Goal: Find contact information: Find contact information

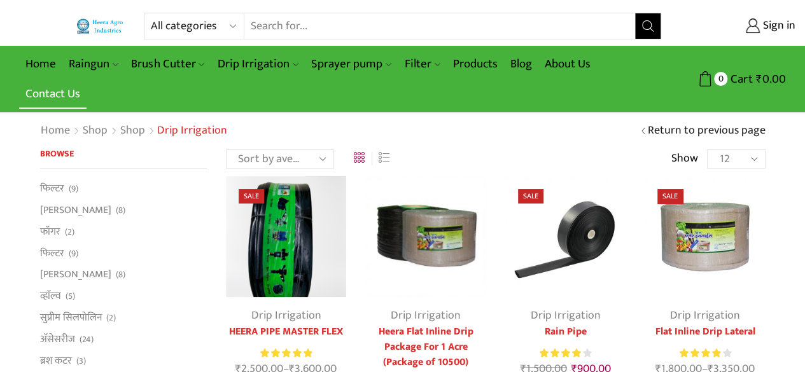
click at [20, 92] on link "Contact Us" at bounding box center [52, 94] width 67 height 30
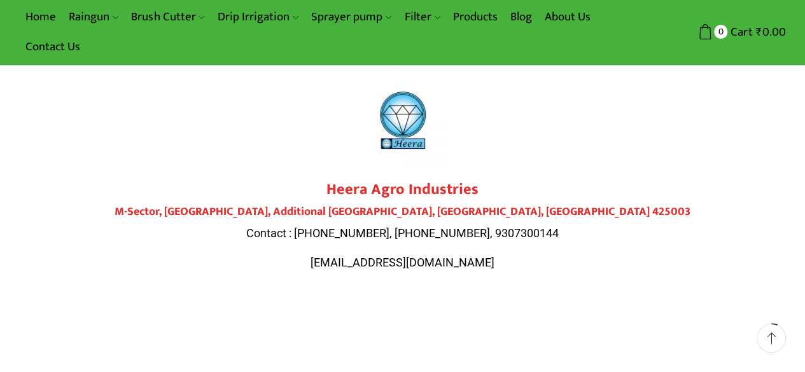
scroll to position [50, 0]
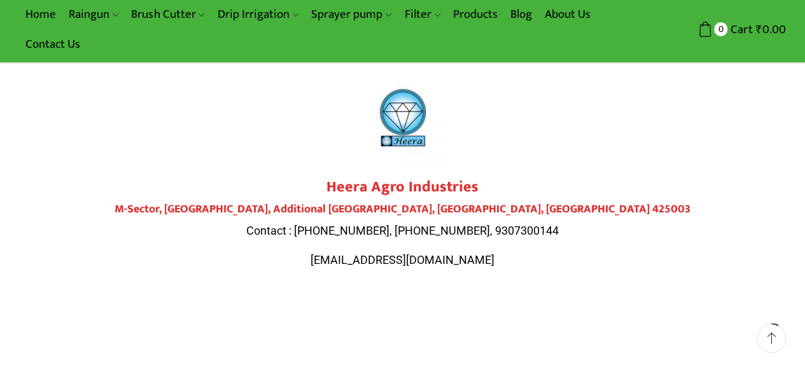
click at [349, 231] on span "Contact : 9284000511, 9307300143, 9307300144" at bounding box center [402, 230] width 312 height 13
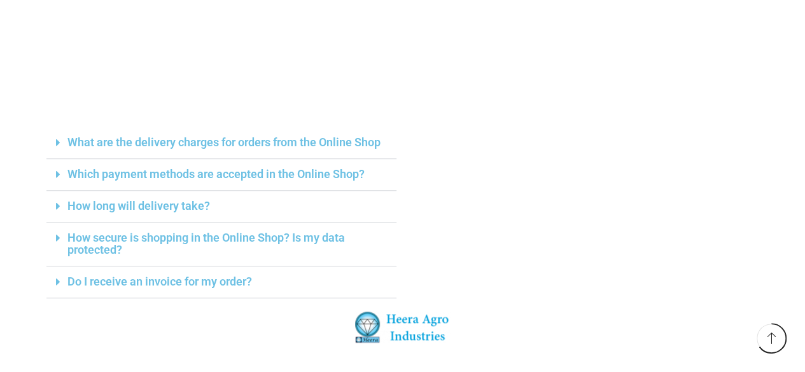
scroll to position [425, 0]
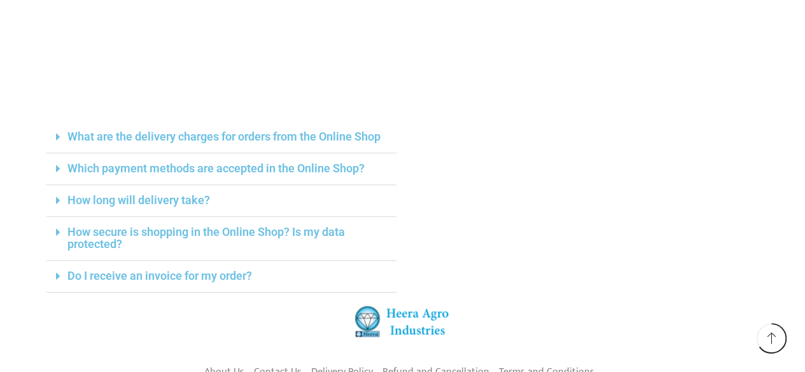
click at [60, 139] on span at bounding box center [61, 137] width 11 height 13
click at [105, 134] on link "What are the delivery charges for orders from the Online Shop" at bounding box center [223, 136] width 313 height 13
click at [108, 202] on link "How long will delivery take?" at bounding box center [138, 199] width 143 height 13
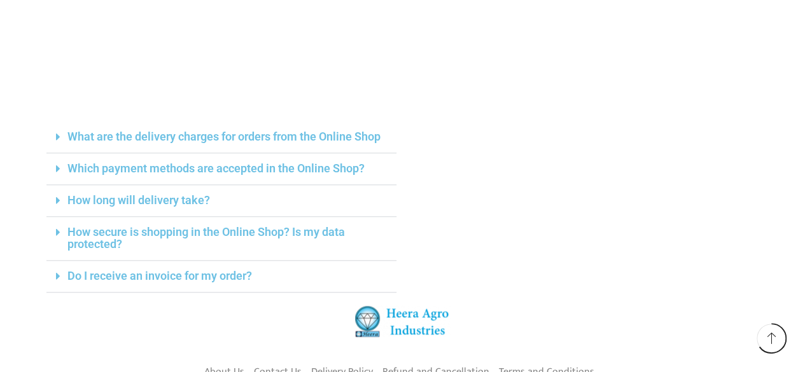
click at [184, 202] on link "How long will delivery take?" at bounding box center [138, 199] width 143 height 13
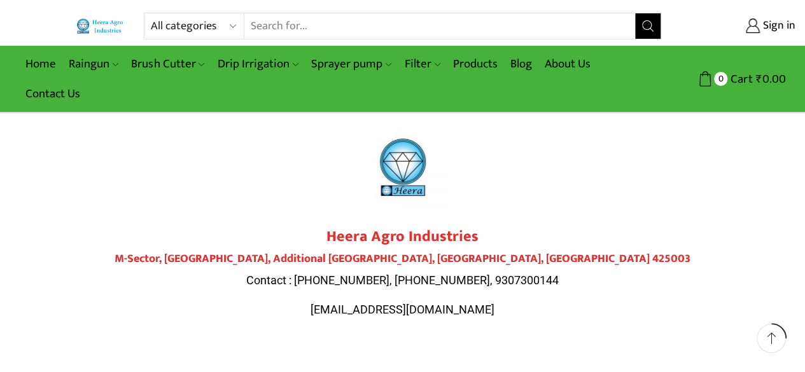
scroll to position [220, 0]
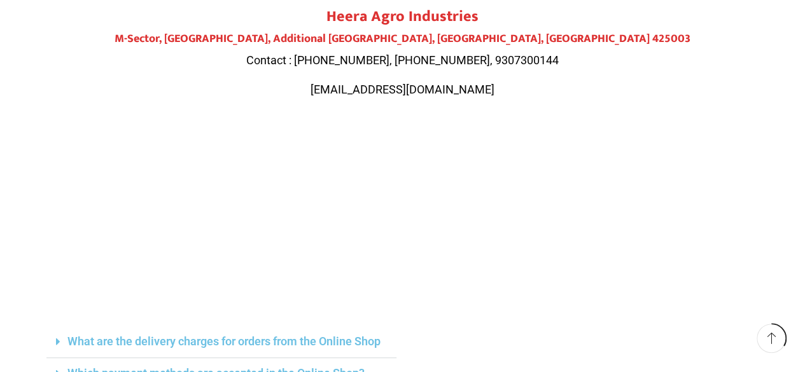
click at [333, 57] on span "Contact : 9284000511, 9307300143, 9307300144" at bounding box center [402, 59] width 312 height 13
copy span "9284000511"
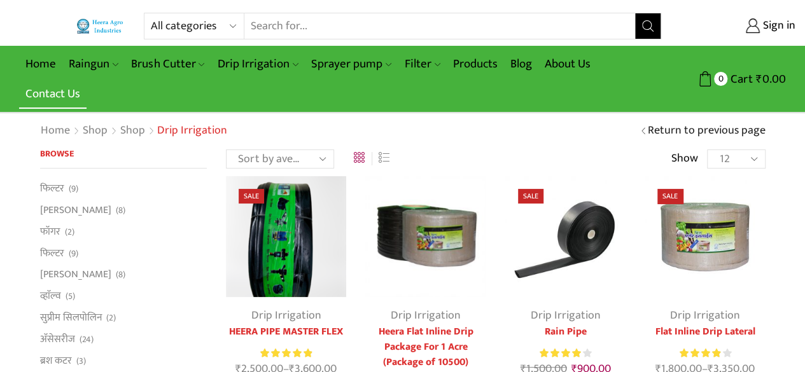
click at [45, 99] on link "Contact Us" at bounding box center [52, 94] width 67 height 30
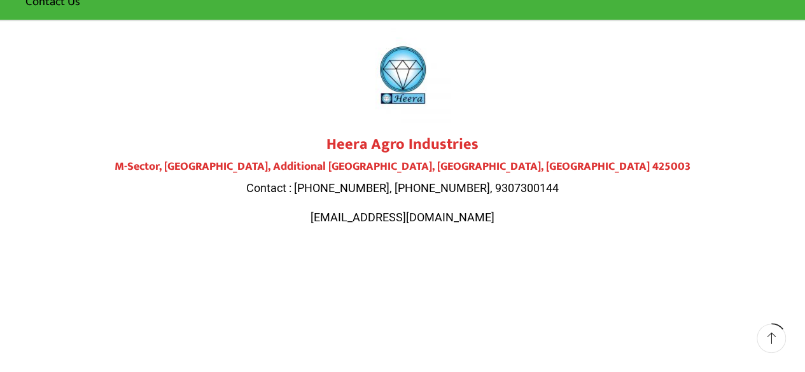
scroll to position [93, 0]
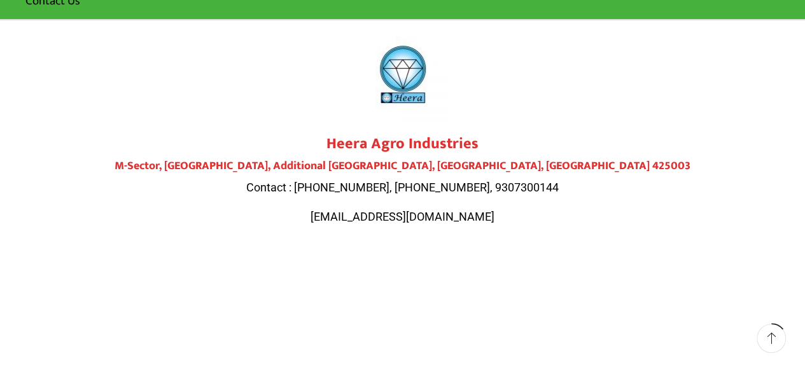
click at [345, 184] on span "Contact : 9284000511, 9307300143, 9307300144" at bounding box center [402, 187] width 312 height 13
copy span "9284000511"
click at [591, 95] on div at bounding box center [402, 74] width 713 height 95
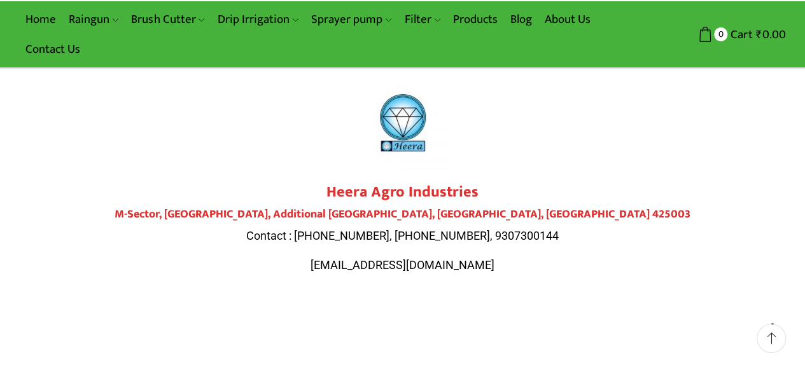
scroll to position [0, 0]
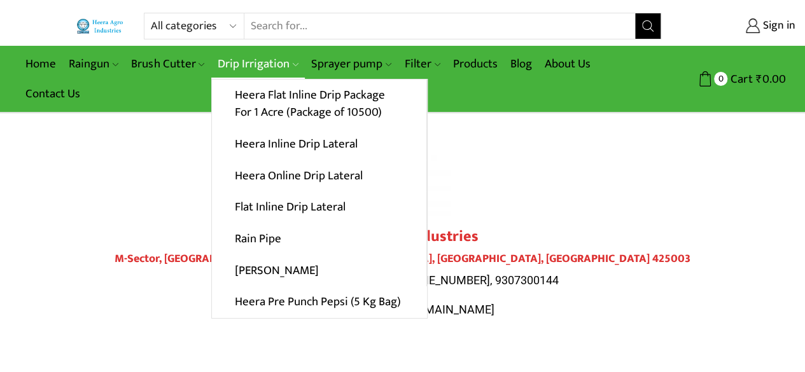
click at [246, 77] on link "Drip Irrigation" at bounding box center [258, 64] width 94 height 30
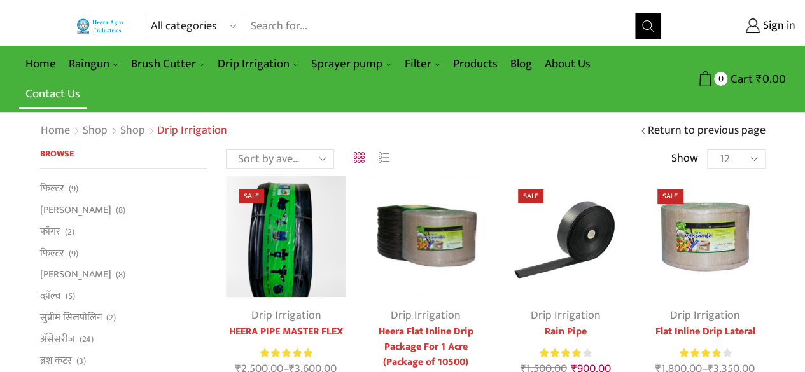
click at [58, 98] on link "Contact Us" at bounding box center [52, 94] width 67 height 30
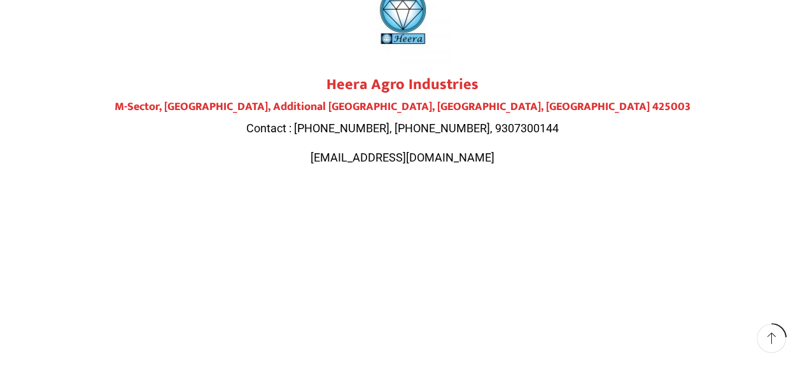
scroll to position [157, 0]
